Goal: Use online tool/utility: Utilize a website feature to perform a specific function

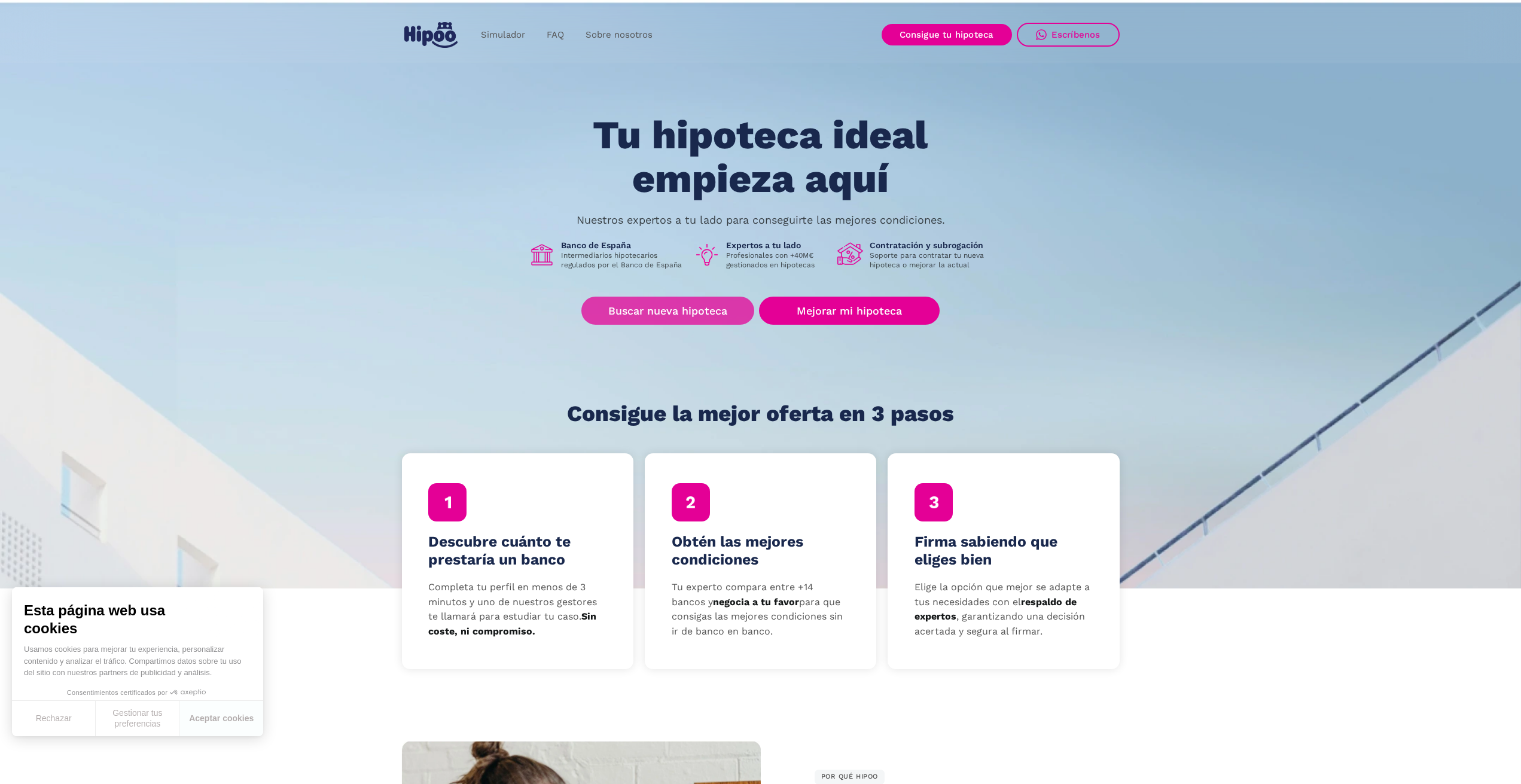
click at [697, 318] on link "Buscar nueva hipoteca" at bounding box center [667, 311] width 173 height 28
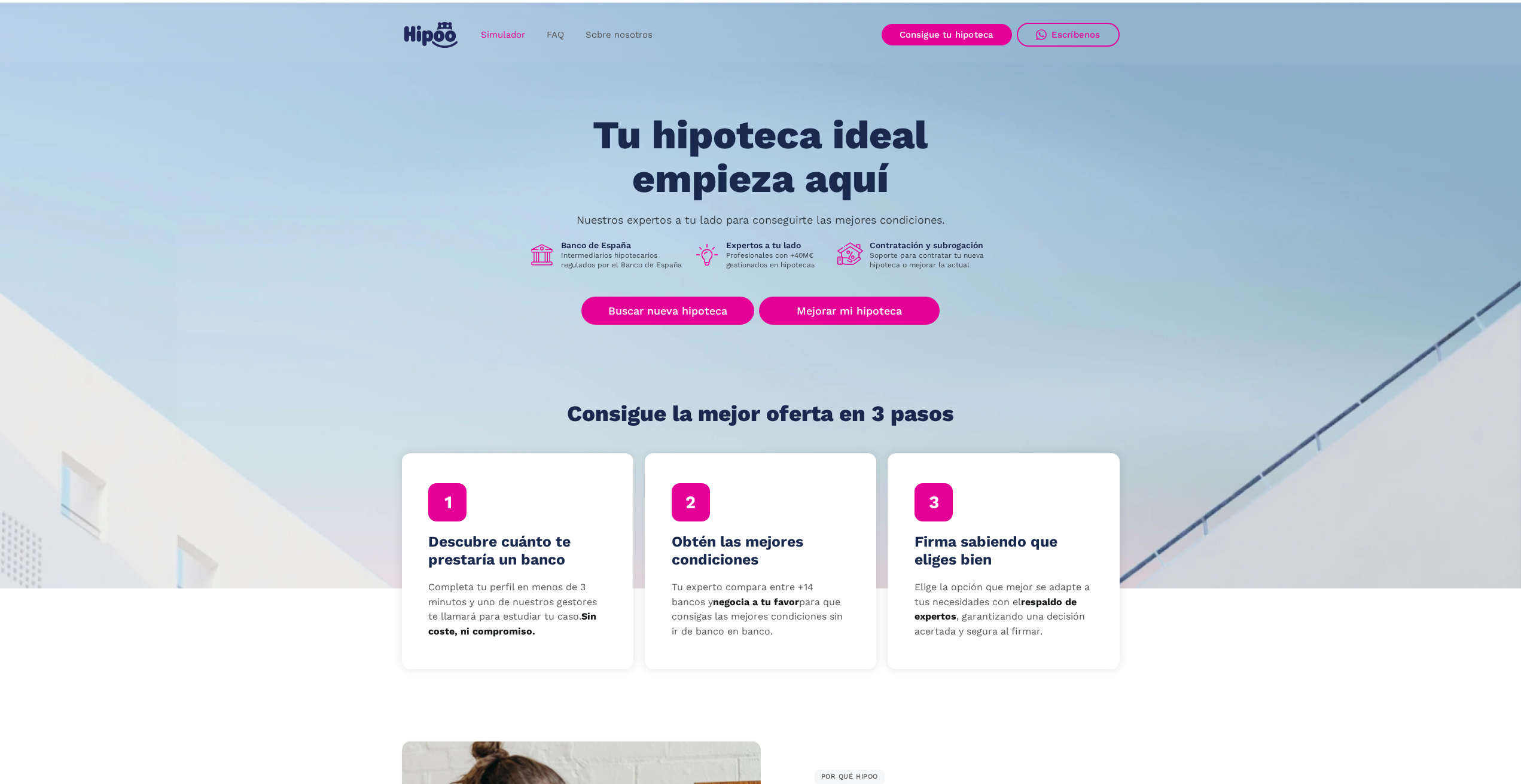
click at [501, 39] on link "Simulador" at bounding box center [503, 35] width 66 height 24
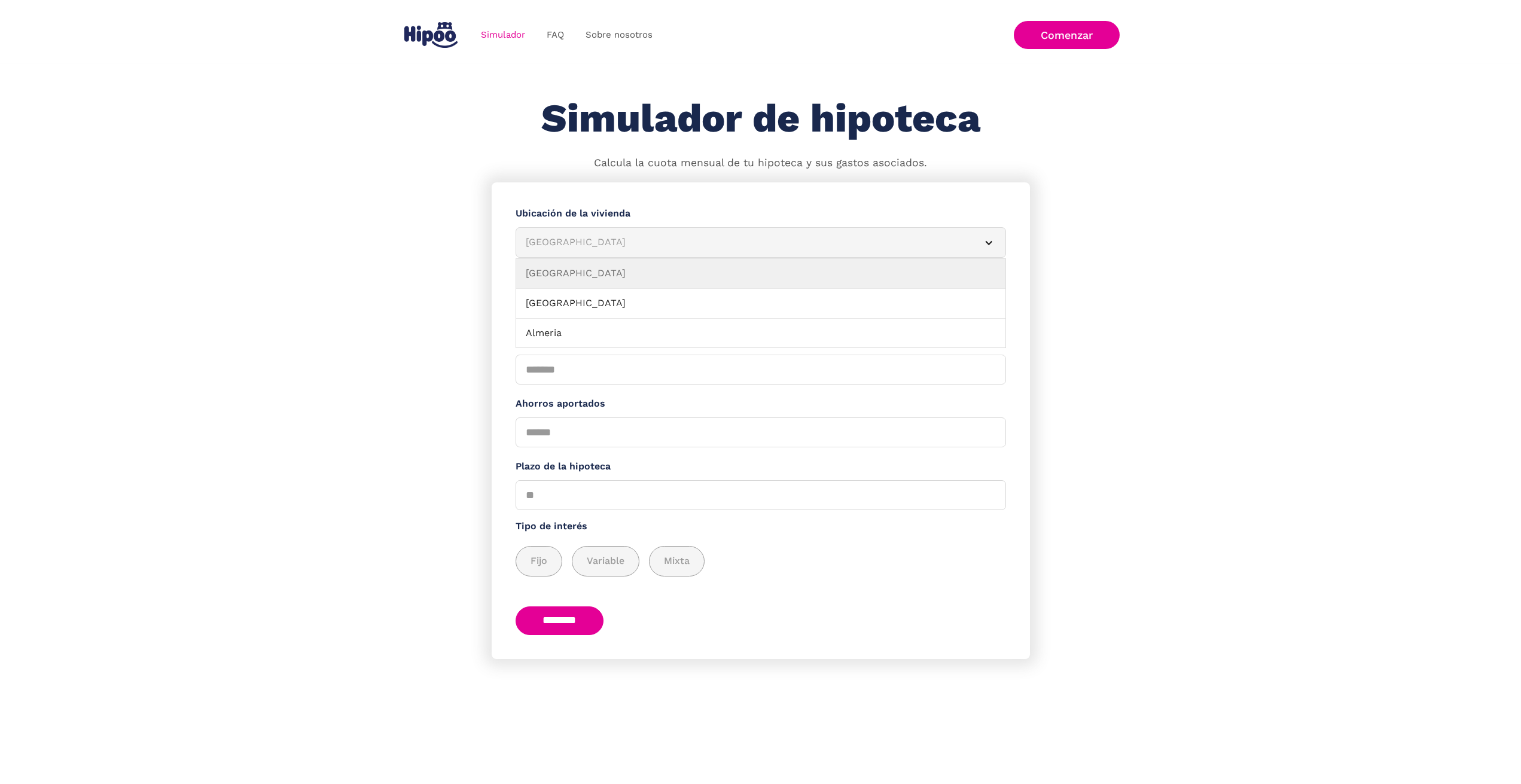
click at [598, 235] on div "Albacete" at bounding box center [747, 242] width 441 height 15
click at [594, 244] on div "Albacete" at bounding box center [747, 242] width 441 height 15
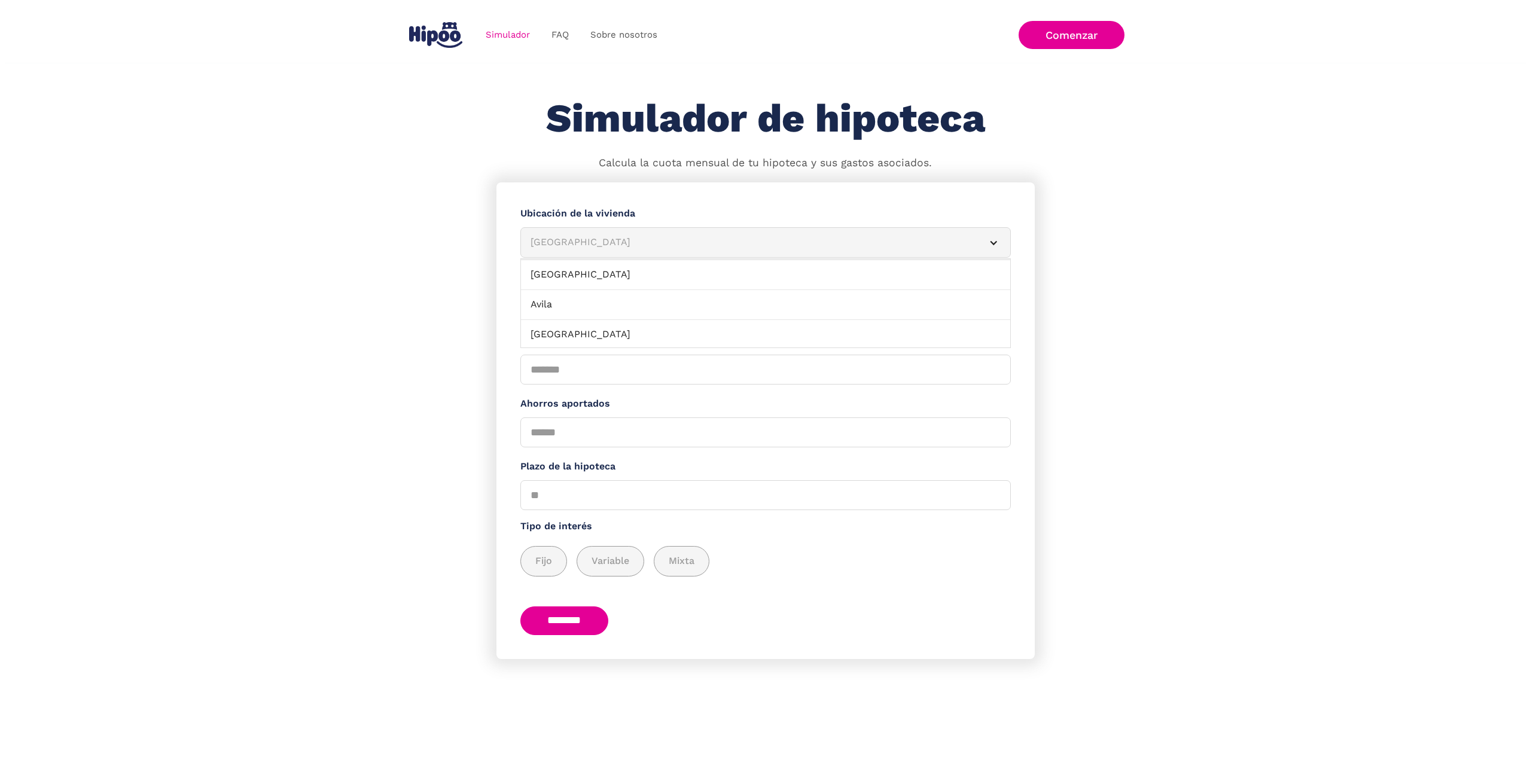
scroll to position [120, 0]
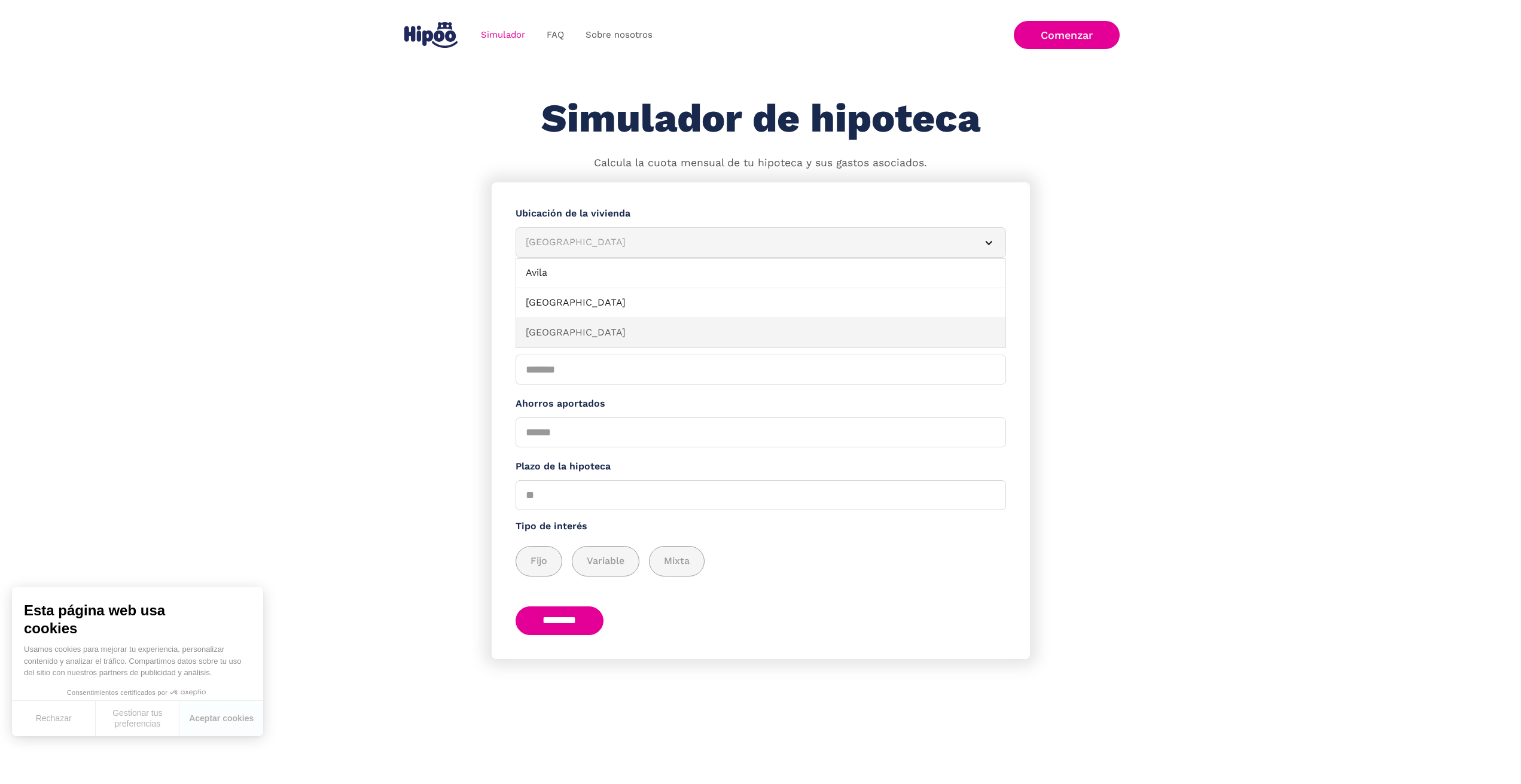
click at [571, 331] on link "Barcelona" at bounding box center [760, 334] width 489 height 30
click at [632, 308] on span "Segunda mano" at bounding box center [659, 310] width 70 height 15
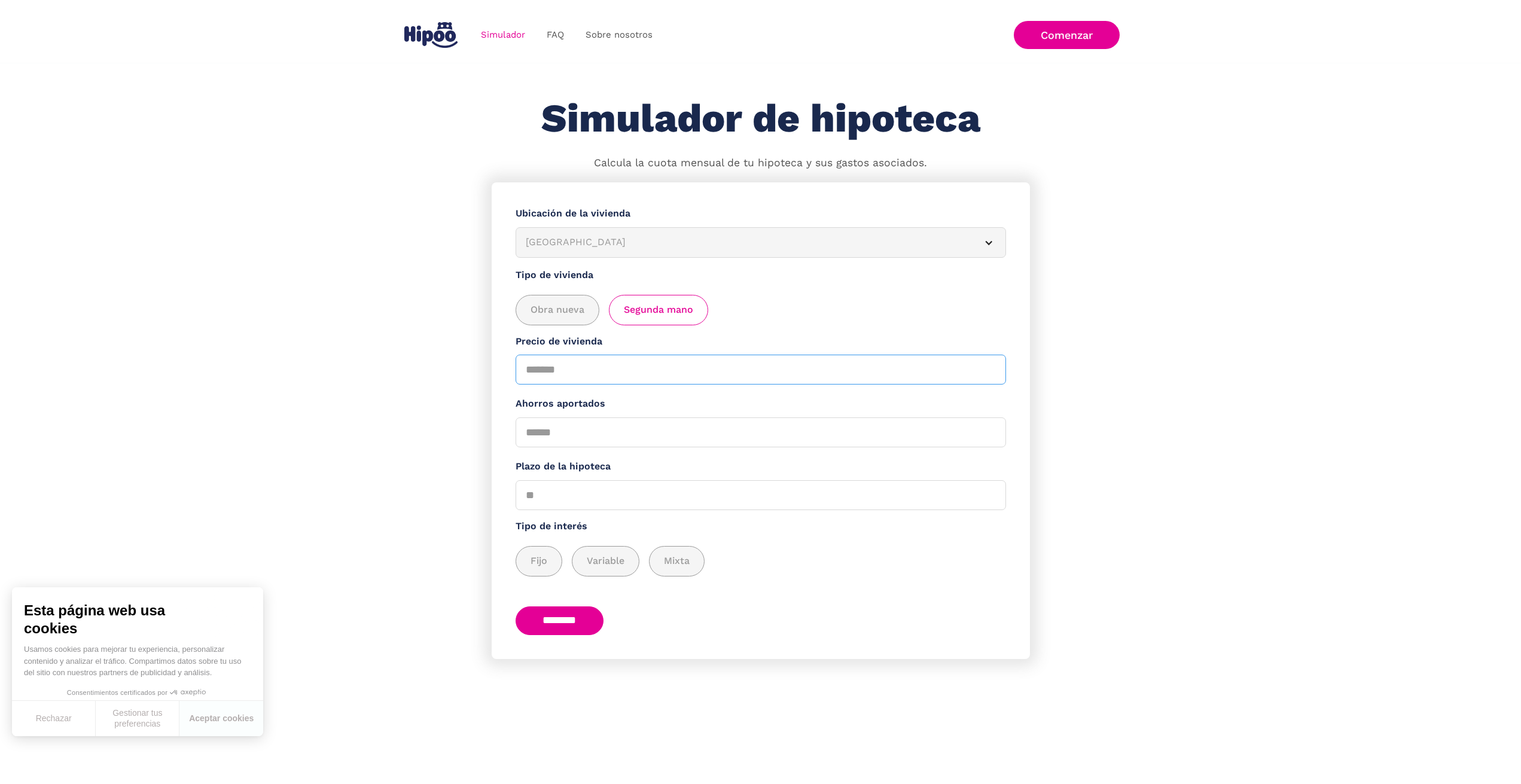
click at [569, 359] on input "Precio de vivienda" at bounding box center [760, 370] width 491 height 30
type input "******"
click at [579, 440] on input "Ahorros aportados" at bounding box center [760, 433] width 491 height 30
type input "*****"
click at [550, 495] on input "Plazo de la hipoteca" at bounding box center [760, 495] width 491 height 30
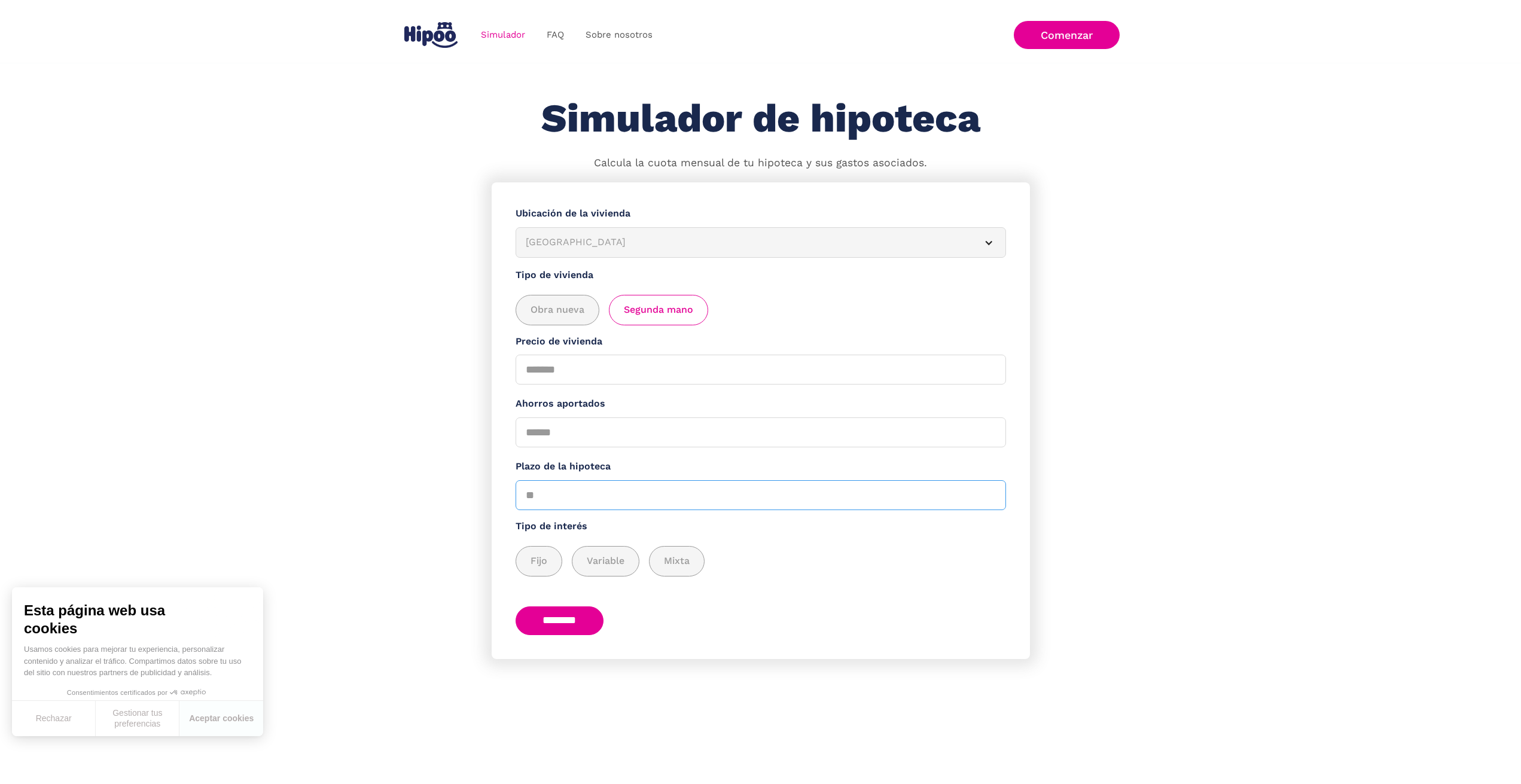
click at [553, 494] on input "Plazo de la hipoteca" at bounding box center [760, 495] width 491 height 30
type input "**"
click at [534, 566] on span "Fijo" at bounding box center [539, 561] width 17 height 15
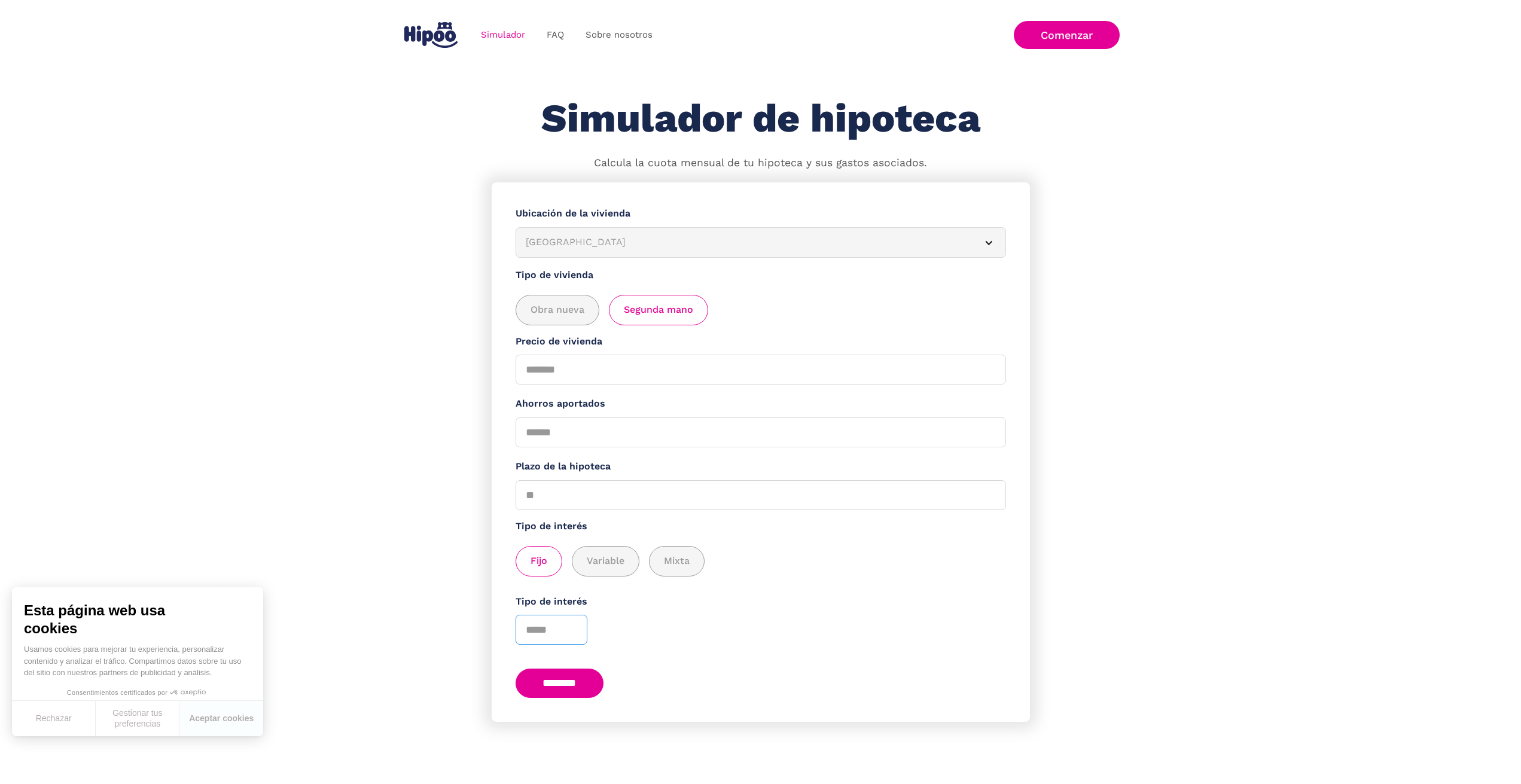
click at [572, 626] on input "*" at bounding box center [551, 630] width 72 height 30
type input "*"
click at [572, 626] on input "*" at bounding box center [551, 630] width 72 height 30
click at [586, 684] on input "********" at bounding box center [560, 683] width 89 height 30
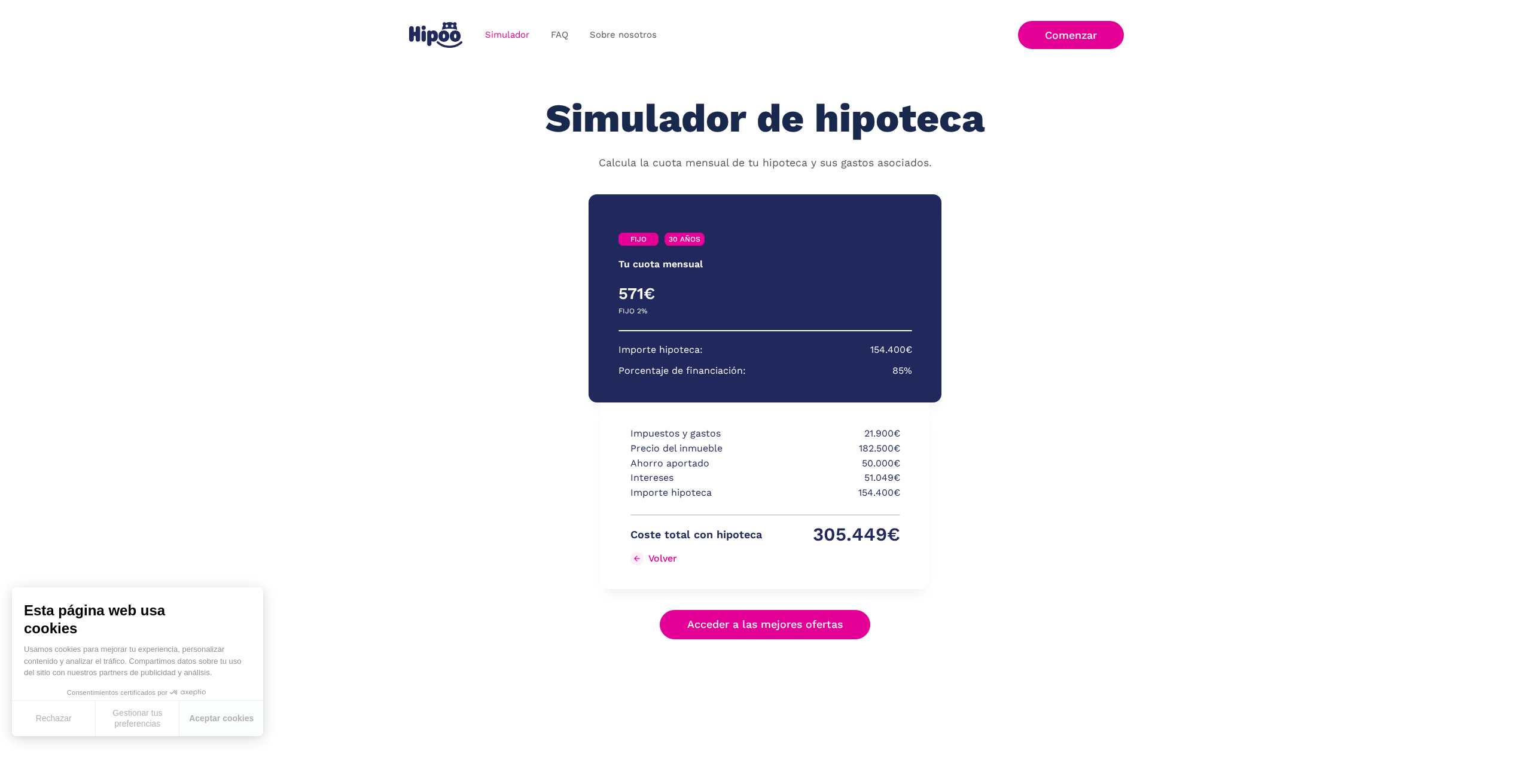
click at [691, 464] on p "Ahorro aportado" at bounding box center [696, 464] width 131 height 15
click at [700, 446] on p "Precio del inmueble" at bounding box center [696, 448] width 131 height 15
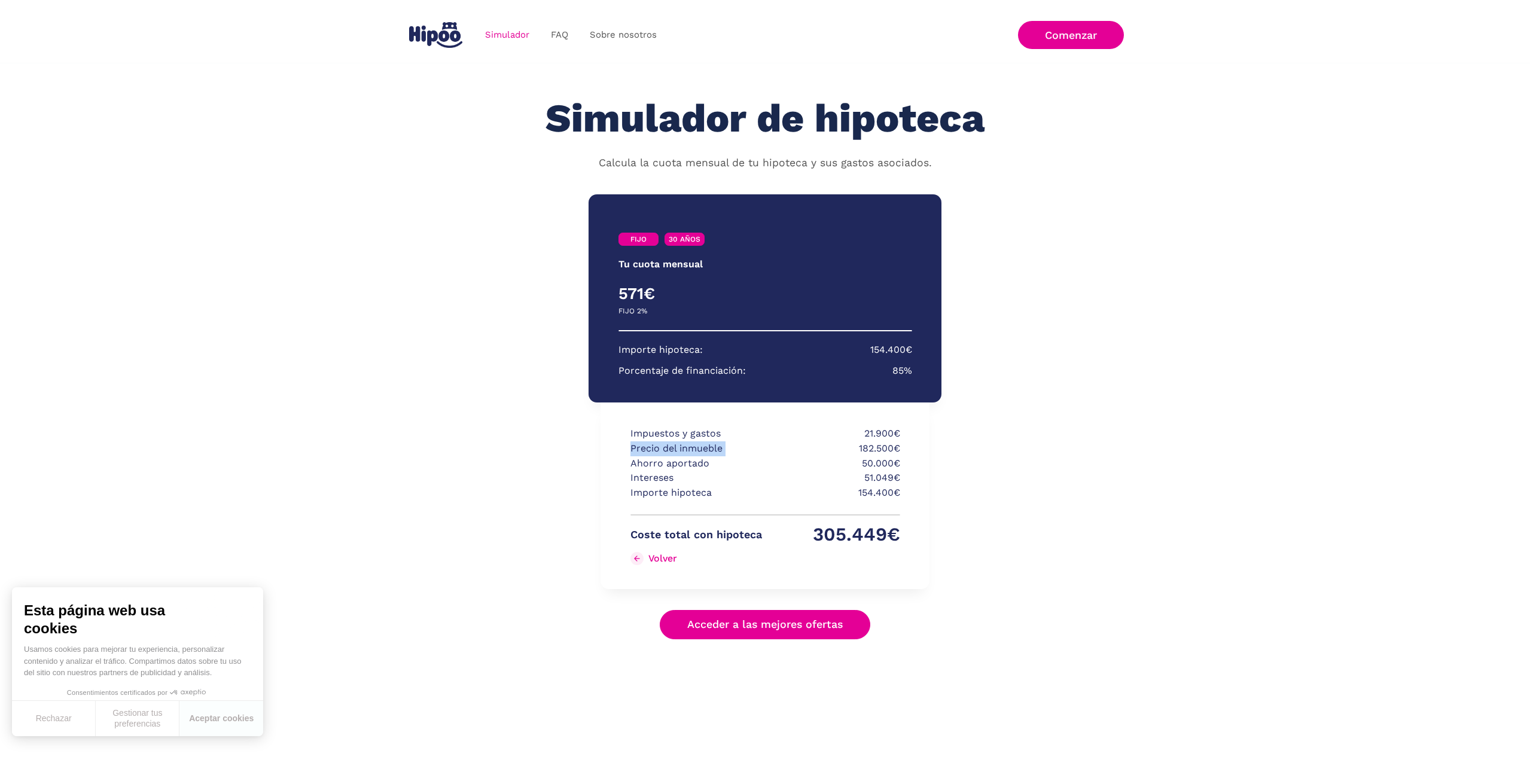
click at [700, 446] on p "Precio del inmueble" at bounding box center [696, 448] width 131 height 15
click at [672, 478] on p "Intereses" at bounding box center [696, 478] width 131 height 15
click at [693, 492] on p "Importe hipoteca" at bounding box center [696, 493] width 131 height 15
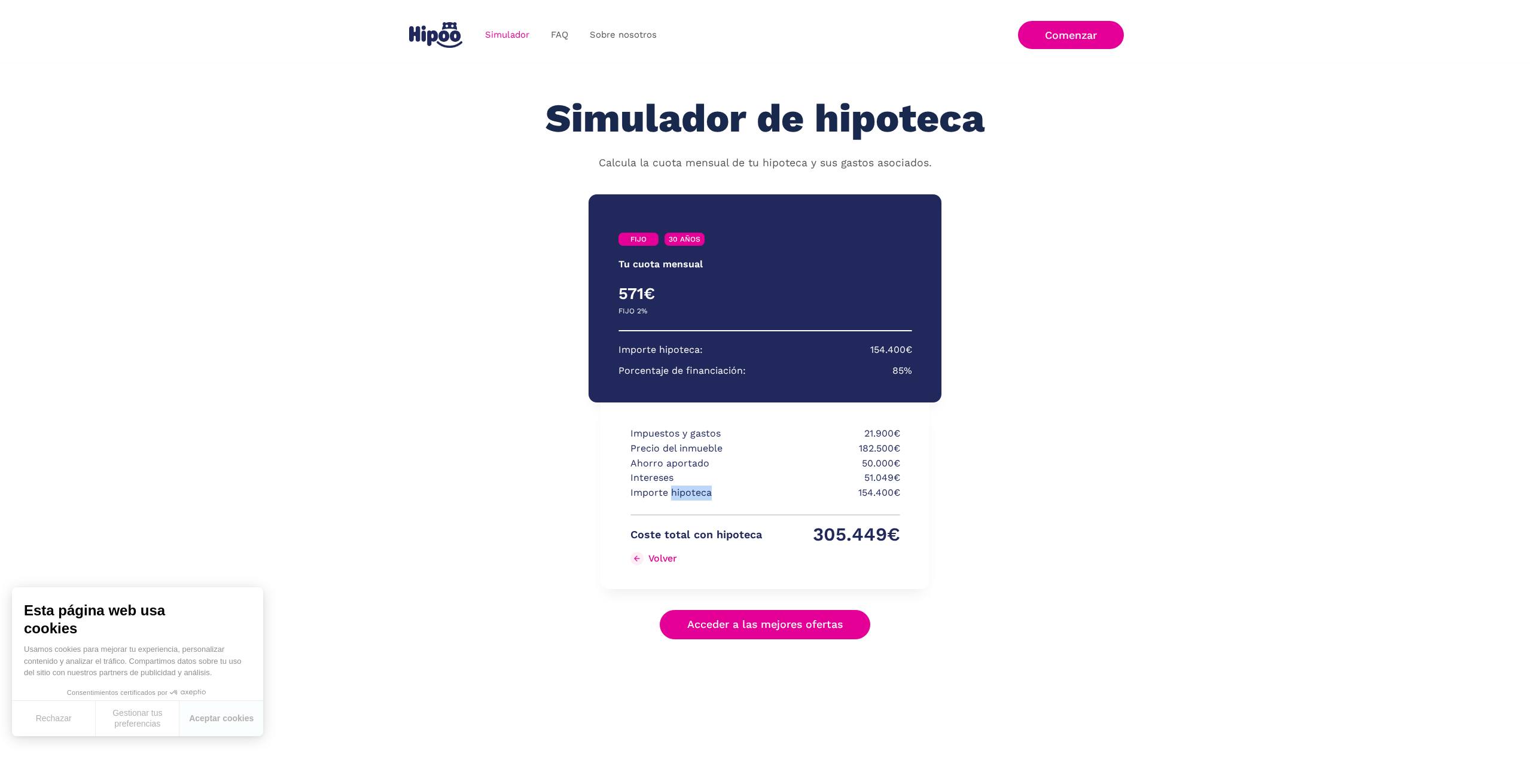
click at [693, 492] on p "Importe hipoteca" at bounding box center [696, 493] width 131 height 15
click at [831, 538] on p "305.449€" at bounding box center [834, 534] width 131 height 15
